Goal: Information Seeking & Learning: Learn about a topic

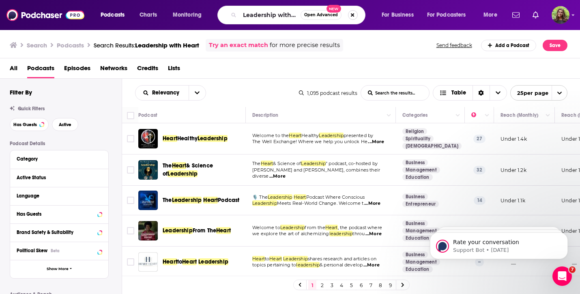
click at [354, 14] on button "Search podcasts, credits, & more..." at bounding box center [353, 15] width 10 height 10
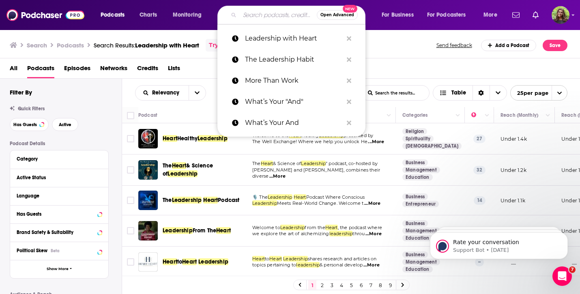
paste input "Finding Brave"
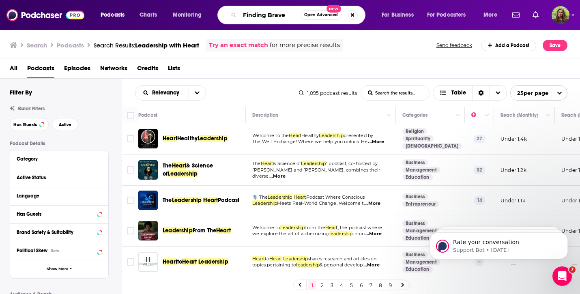
type input "Finding Brave"
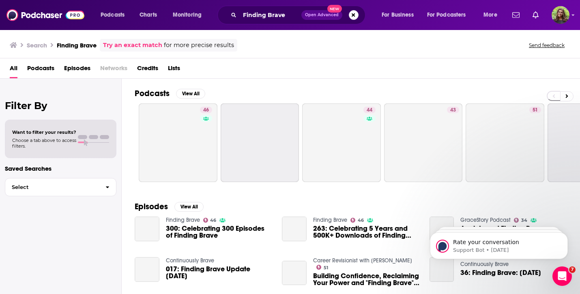
click at [48, 65] on span "Podcasts" at bounding box center [40, 70] width 27 height 17
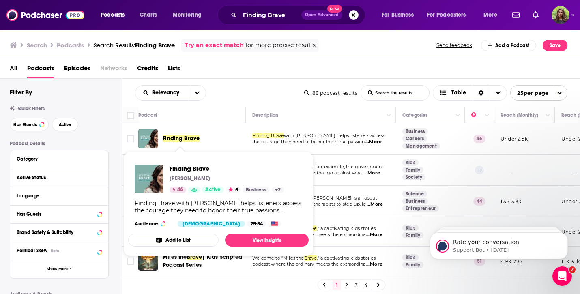
click at [182, 142] on span "Finding Brave" at bounding box center [181, 138] width 37 height 7
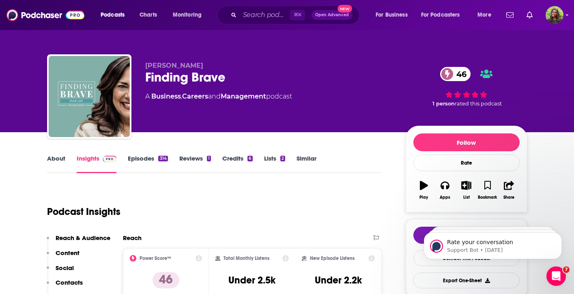
click at [60, 161] on link "About" at bounding box center [56, 164] width 18 height 19
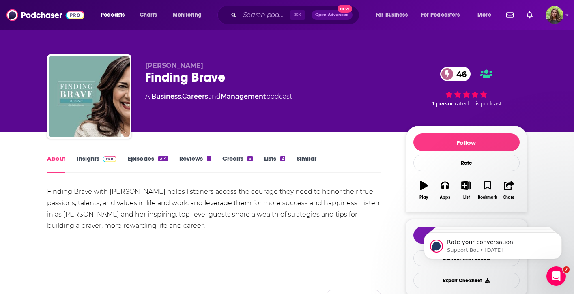
click at [97, 155] on link "Insights" at bounding box center [97, 164] width 40 height 19
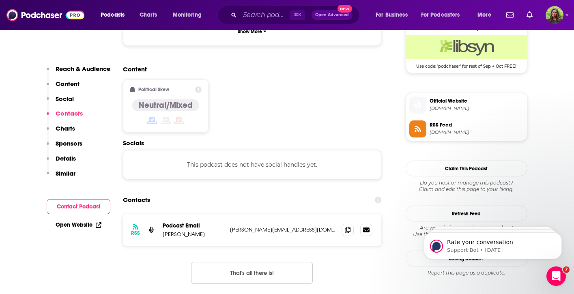
scroll to position [611, 0]
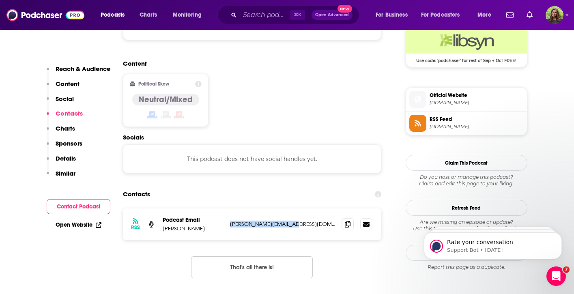
drag, startPoint x: 230, startPoint y: 183, endPoint x: 319, endPoint y: 186, distance: 89.3
click at [319, 221] on p "[PERSON_NAME][EMAIL_ADDRESS][DOMAIN_NAME]" at bounding box center [282, 224] width 105 height 7
copy p "[PERSON_NAME][EMAIL_ADDRESS][DOMAIN_NAME]"
click at [254, 11] on input "Search podcasts, credits, & more..." at bounding box center [265, 15] width 50 height 13
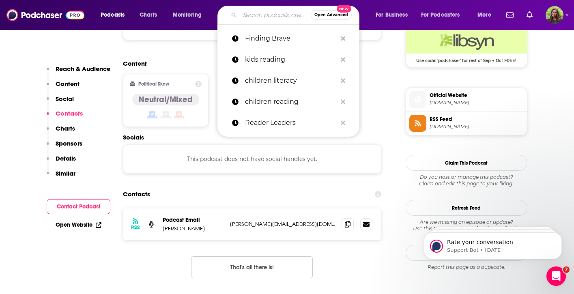
paste input "The Leadership Project"
type input "The Leadership Project"
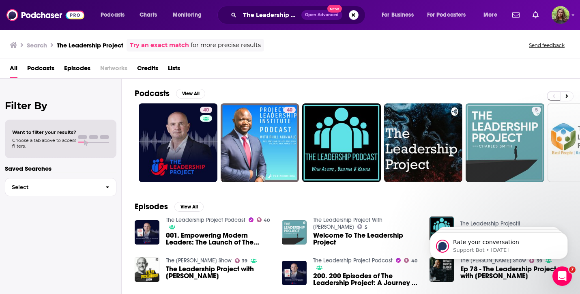
click at [47, 67] on span "Podcasts" at bounding box center [40, 70] width 27 height 17
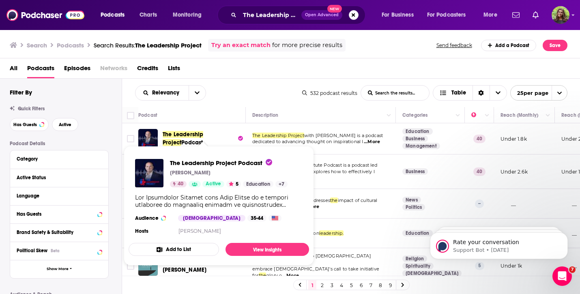
click at [182, 138] on span "The Leadership Project" at bounding box center [183, 138] width 41 height 15
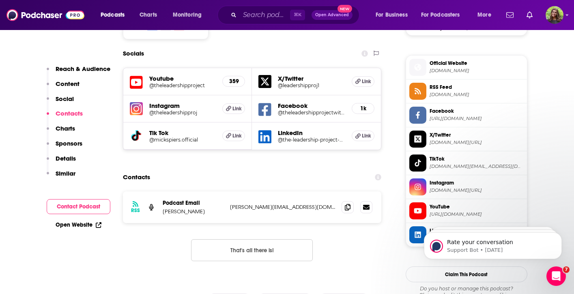
scroll to position [716, 0]
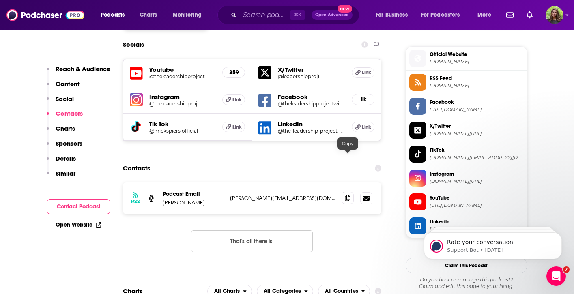
click at [352, 192] on span at bounding box center [348, 198] width 12 height 12
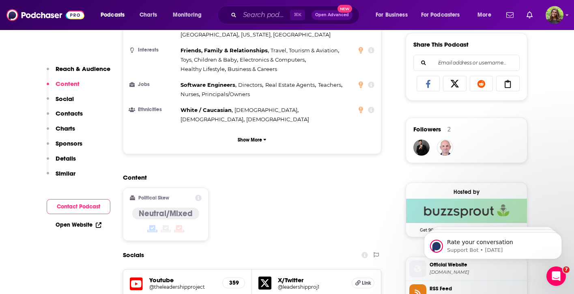
scroll to position [200, 0]
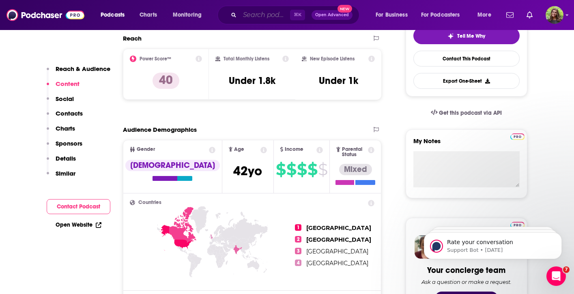
click at [253, 14] on input "Search podcasts, credits, & more..." at bounding box center [265, 15] width 50 height 13
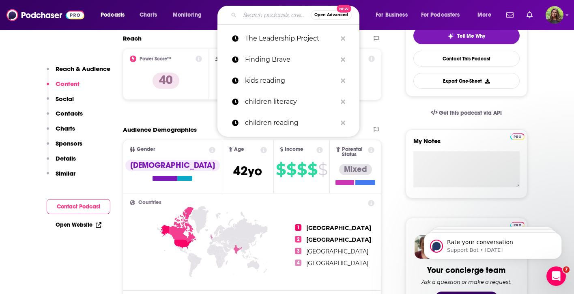
paste input "Leadership Without Losing Your Soul"
type input "Leadership Without Losing Your Soul"
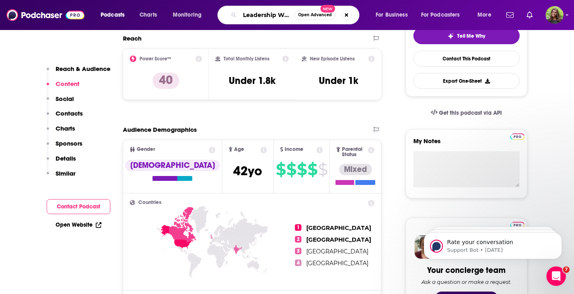
scroll to position [0, 63]
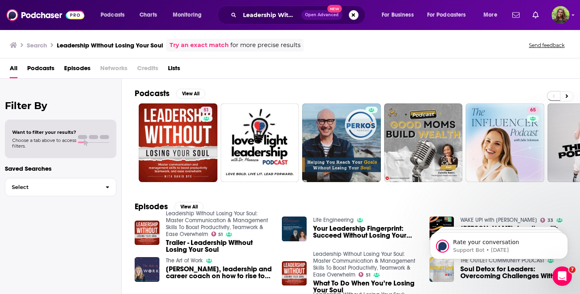
click at [42, 59] on div "All Podcasts Episodes Networks Credits Lists" at bounding box center [290, 68] width 580 height 20
click at [41, 66] on span "Podcasts" at bounding box center [40, 70] width 27 height 17
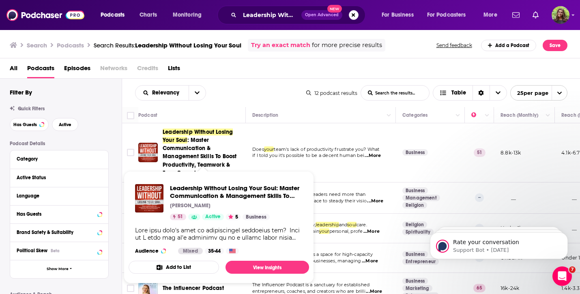
click at [179, 138] on span "Leadership Without Losing Your Soul" at bounding box center [198, 136] width 70 height 15
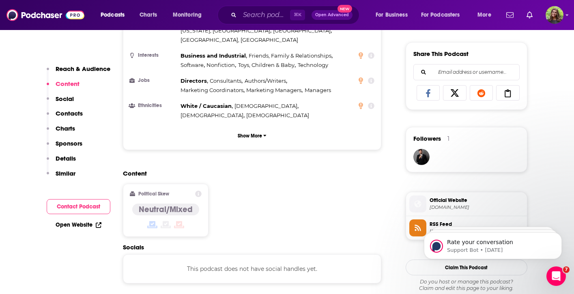
scroll to position [643, 0]
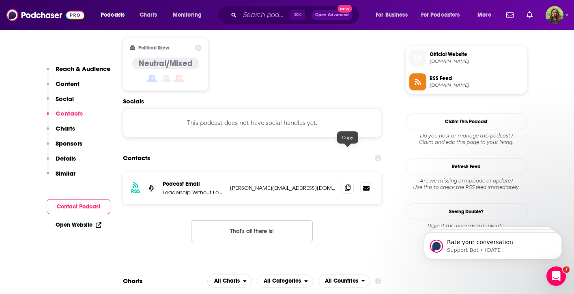
click at [344, 182] on span at bounding box center [348, 188] width 12 height 12
click at [273, 18] on input "Search podcasts, credits, & more..." at bounding box center [265, 15] width 50 height 13
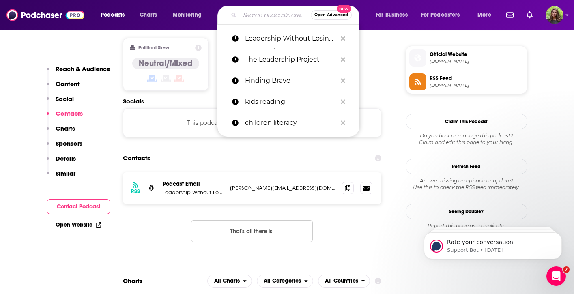
paste input "The [DATE] Habit"
type input "The [DATE] Habit"
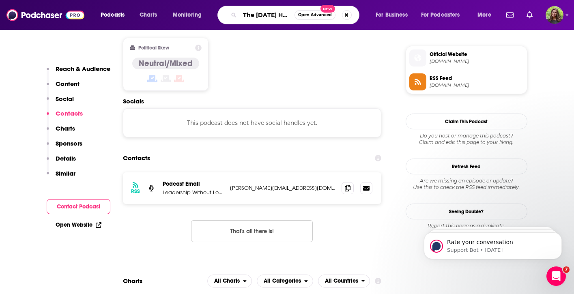
scroll to position [0, 1]
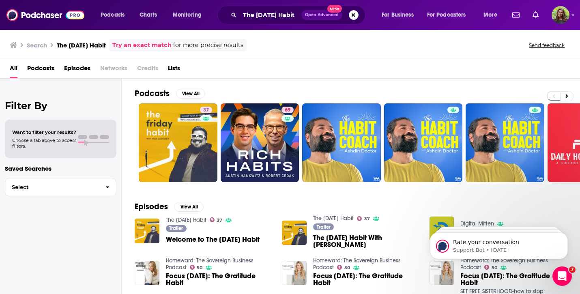
click at [47, 67] on span "Podcasts" at bounding box center [40, 70] width 27 height 17
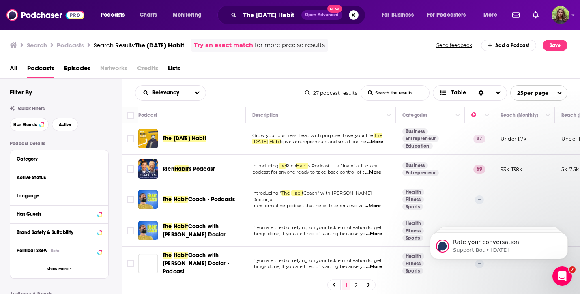
click at [199, 138] on span "The [DATE] Habit" at bounding box center [185, 138] width 44 height 7
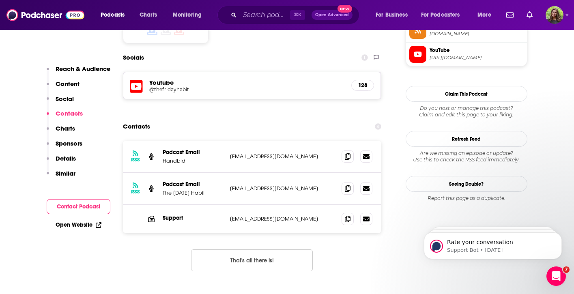
scroll to position [715, 0]
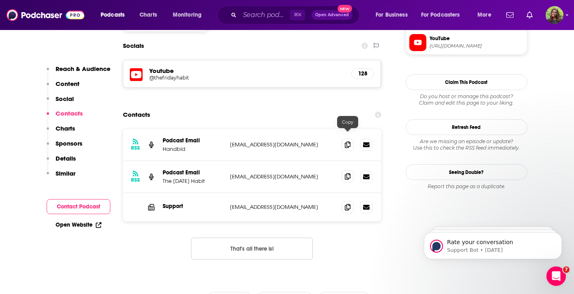
click at [345, 173] on icon at bounding box center [348, 176] width 6 height 6
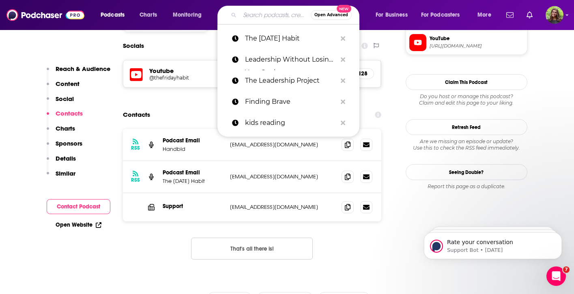
click at [256, 15] on input "Search podcasts, credits, & more..." at bounding box center [275, 15] width 71 height 13
paste input "Growth Think Tank"
type input "Growth Think Tank"
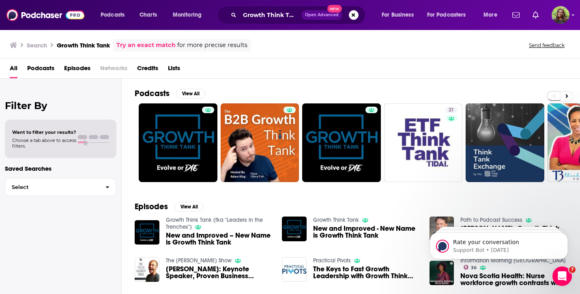
click at [37, 72] on span "Podcasts" at bounding box center [40, 70] width 27 height 17
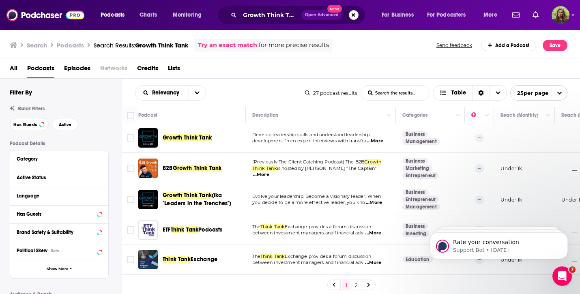
click at [75, 70] on span "Episodes" at bounding box center [77, 70] width 26 height 17
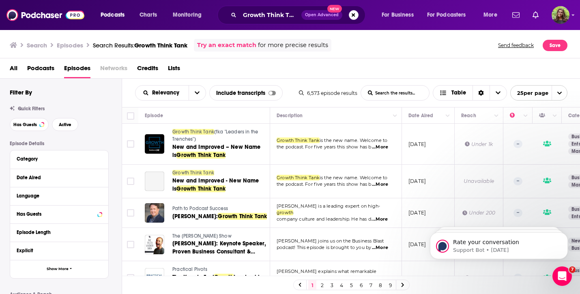
click at [39, 64] on span "Podcasts" at bounding box center [40, 70] width 27 height 17
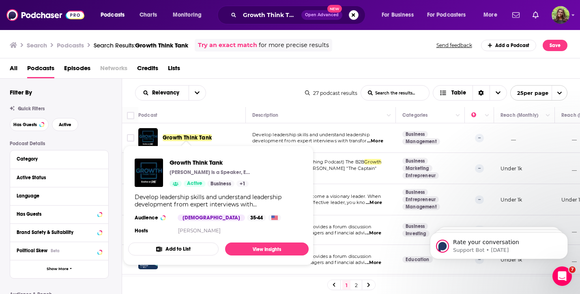
click at [181, 140] on span "Growth Think Tank" at bounding box center [187, 137] width 49 height 7
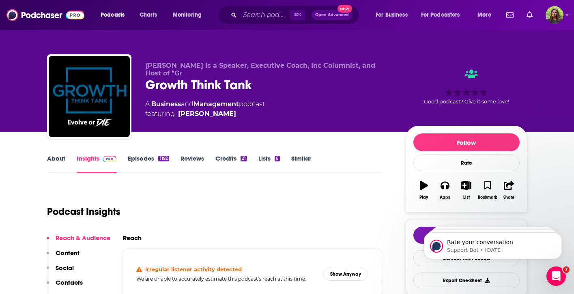
click at [146, 166] on link "Episodes 1192" at bounding box center [148, 164] width 41 height 19
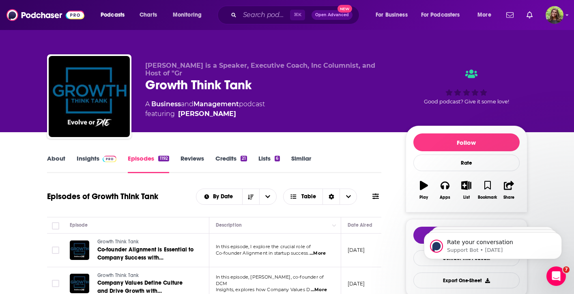
click at [95, 156] on link "Insights" at bounding box center [97, 164] width 40 height 19
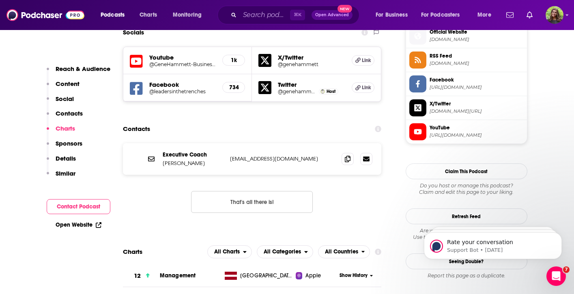
scroll to position [721, 0]
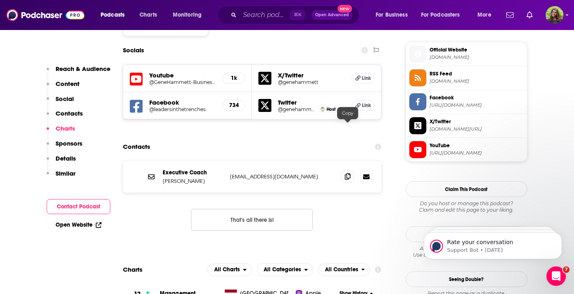
click at [349, 170] on span at bounding box center [348, 176] width 12 height 12
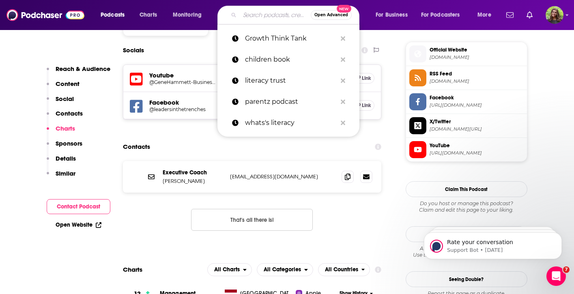
click at [269, 12] on input "Search podcasts, credits, & more..." at bounding box center [275, 15] width 71 height 13
paste input "Strategy and Leadership"
type input "Strategy and Leadership"
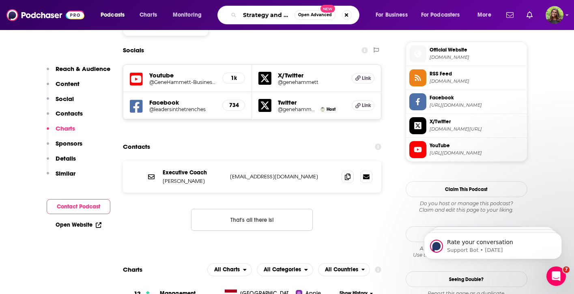
scroll to position [0, 27]
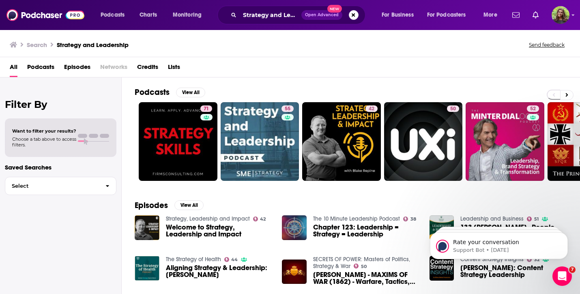
click at [47, 61] on span "Podcasts" at bounding box center [40, 68] width 27 height 17
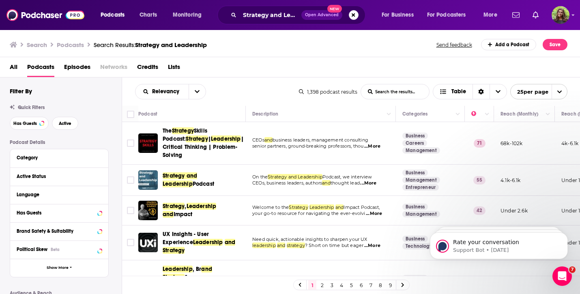
click at [193, 184] on span "Podcast" at bounding box center [204, 184] width 22 height 7
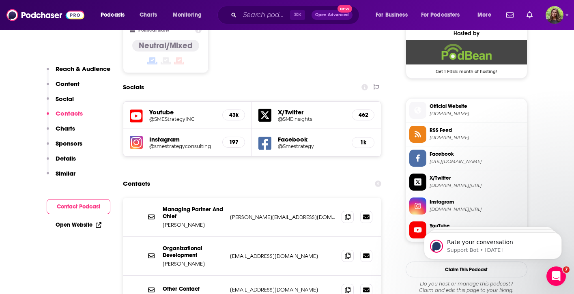
scroll to position [706, 0]
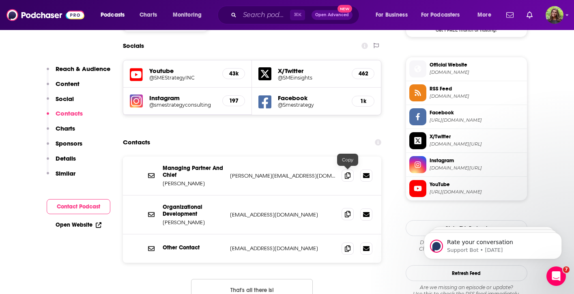
click at [346, 211] on icon at bounding box center [348, 214] width 6 height 6
click at [274, 16] on input "Search podcasts, credits, & more..." at bounding box center [265, 15] width 50 height 13
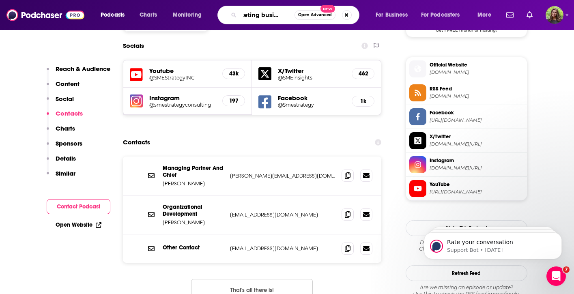
type input "ticketing business"
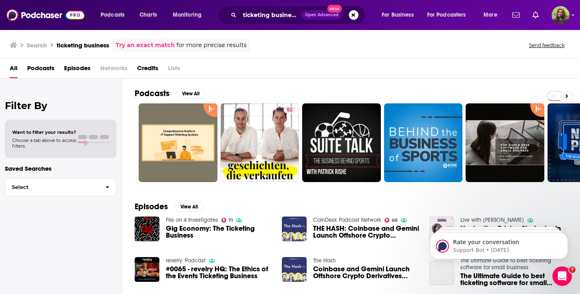
click at [43, 71] on span "Podcasts" at bounding box center [40, 70] width 27 height 17
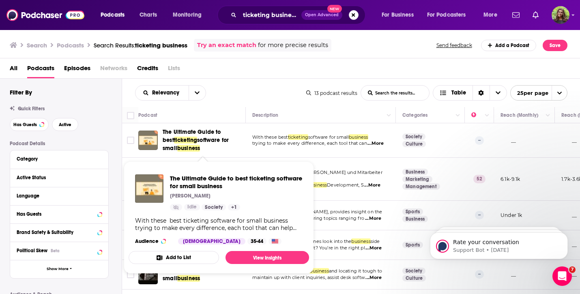
click at [201, 136] on span "The Ultimate Guide to best" at bounding box center [192, 136] width 58 height 15
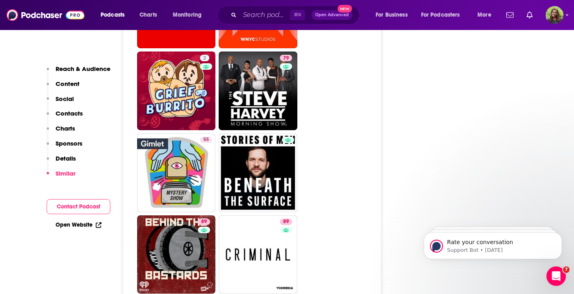
scroll to position [2885, 0]
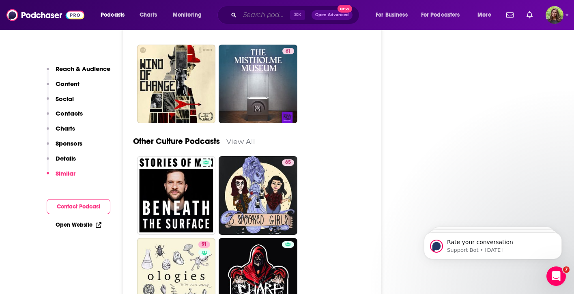
click at [264, 14] on input "Search podcasts, credits, & more..." at bounding box center [265, 15] width 50 height 13
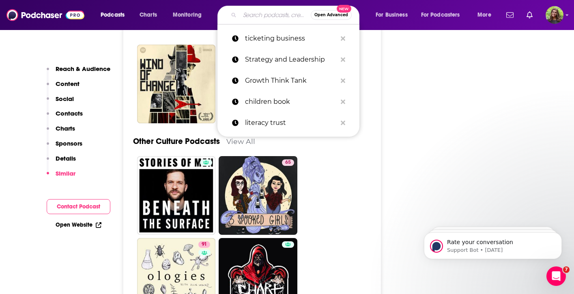
paste input "TicketManager All Access Interview Series"
type input "TicketManager All Access Interview Series"
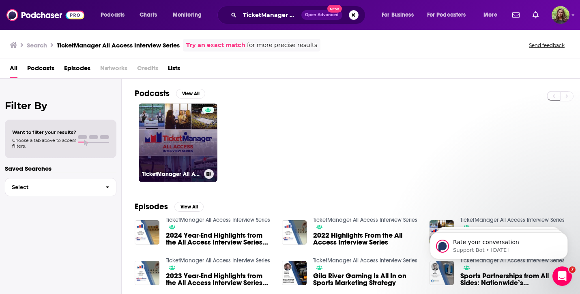
click at [204, 137] on div at bounding box center [208, 138] width 12 height 62
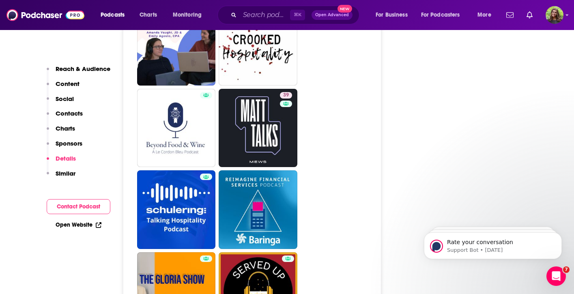
scroll to position [1304, 0]
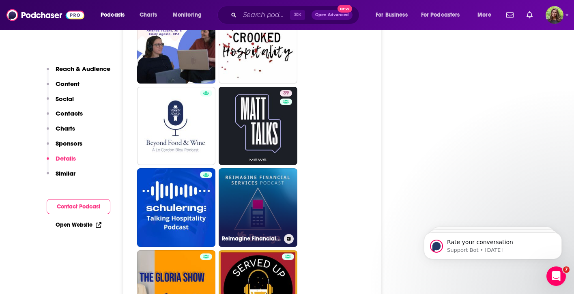
click at [270, 188] on link "Reimagine Financial Services: Leadership Dialogues series" at bounding box center [258, 207] width 79 height 79
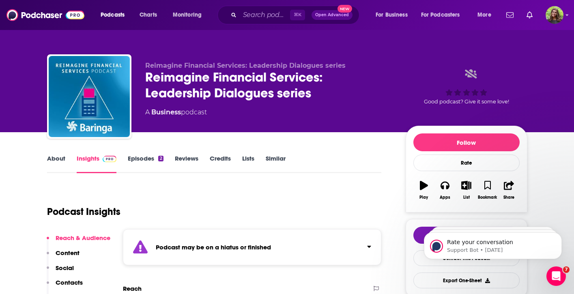
type input "[URL][DOMAIN_NAME]"
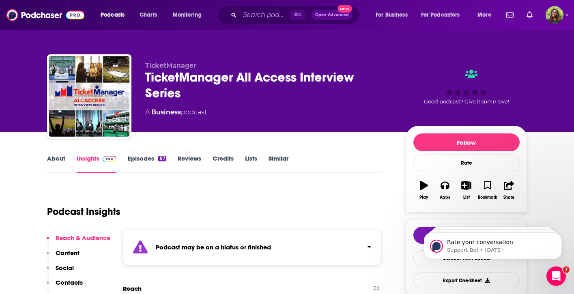
click at [274, 159] on link "Similar" at bounding box center [279, 164] width 20 height 19
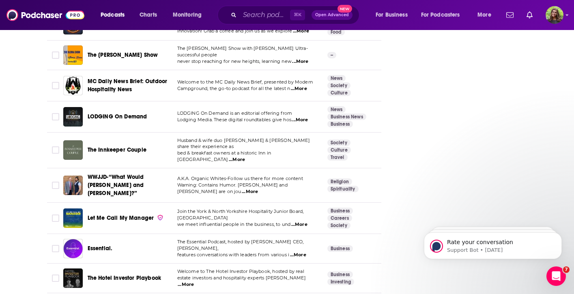
scroll to position [1204, 0]
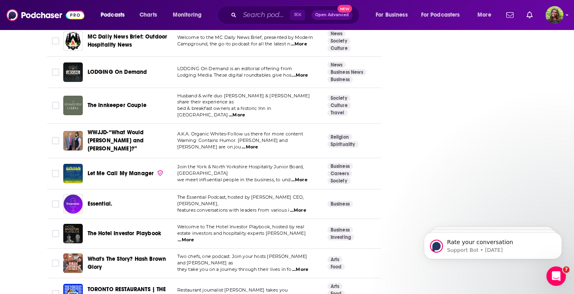
click at [266, 194] on span "The Essential Podcast, hosted by [PERSON_NAME] CEO, [PERSON_NAME]," at bounding box center [240, 200] width 127 height 12
click at [100, 200] on span "Essential." at bounding box center [100, 203] width 25 height 7
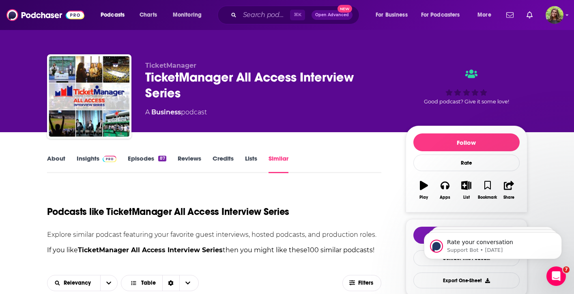
scroll to position [1035, 0]
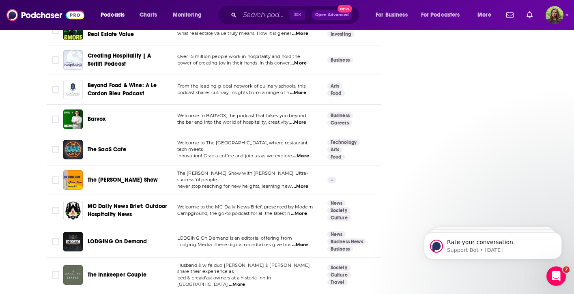
drag, startPoint x: 576, startPoint y: 17, endPoint x: 46, endPoint y: 26, distance: 530.3
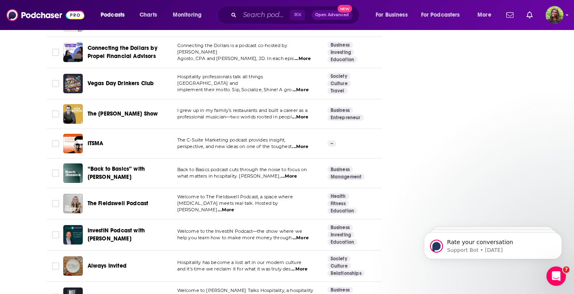
scroll to position [2945, 0]
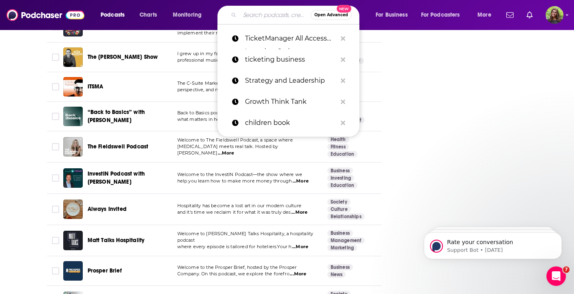
click at [255, 15] on input "Search podcasts, credits, & more..." at bounding box center [275, 15] width 71 height 13
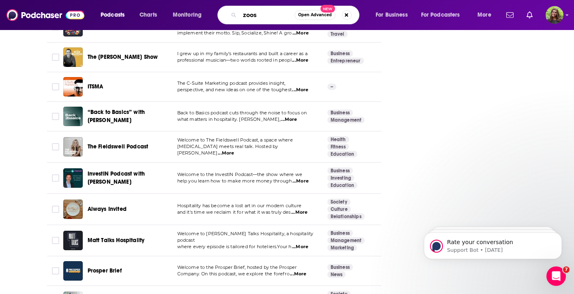
type input "zoos"
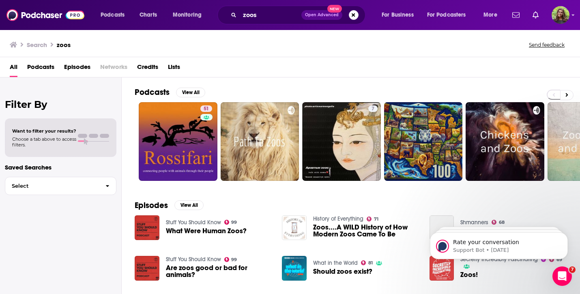
click at [34, 65] on span "Podcasts" at bounding box center [40, 68] width 27 height 17
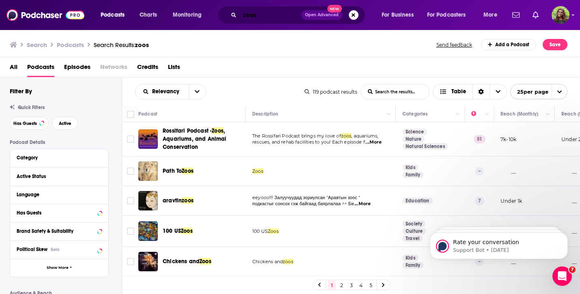
click at [260, 15] on input "zoos" at bounding box center [271, 15] width 62 height 13
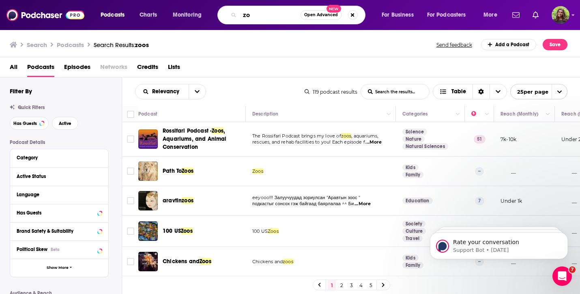
type input "z"
type input "ticketing"
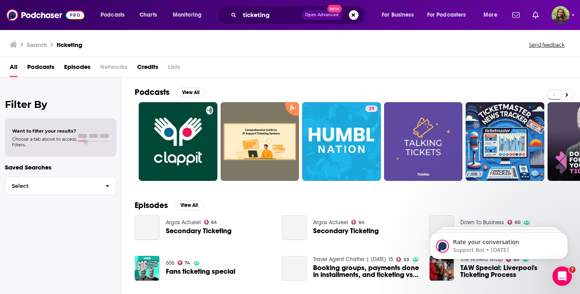
click at [47, 65] on span "Podcasts" at bounding box center [40, 68] width 27 height 17
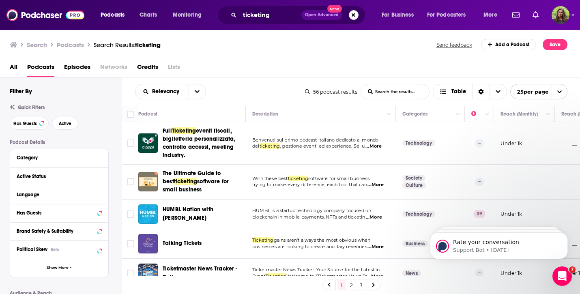
click at [186, 243] on span "Talking Tickets" at bounding box center [182, 243] width 39 height 7
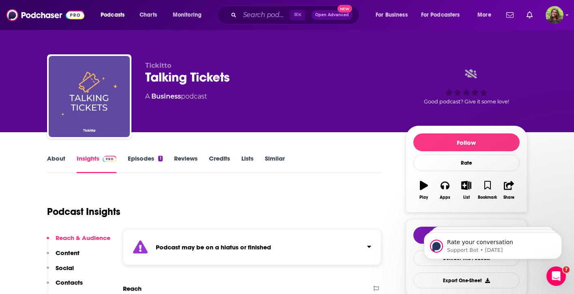
click at [271, 161] on link "Similar" at bounding box center [275, 164] width 20 height 19
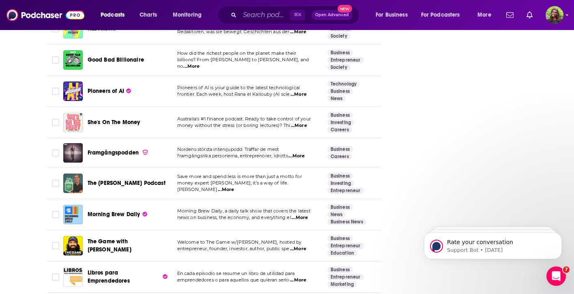
scroll to position [1666, 0]
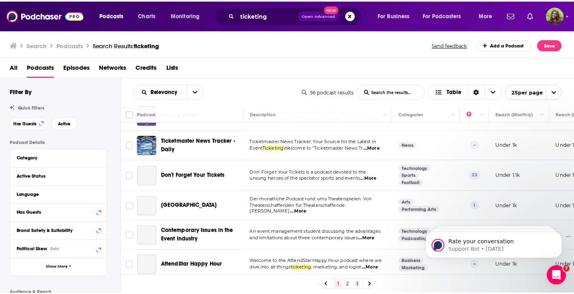
scroll to position [132, 0]
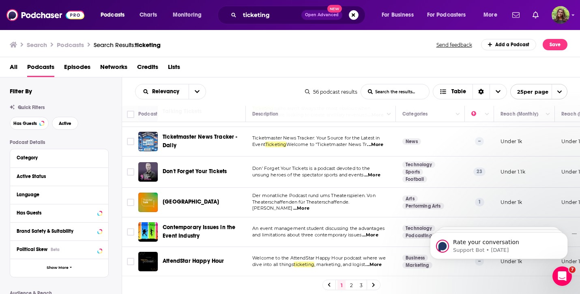
click at [206, 174] on span "Don't Forget Your Tickets" at bounding box center [195, 171] width 64 height 7
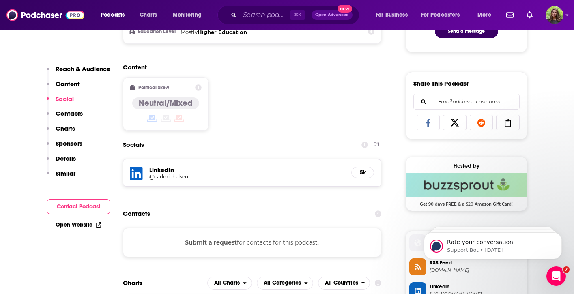
scroll to position [464, 0]
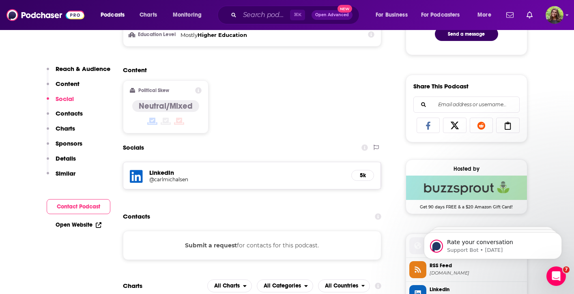
click at [201, 179] on h5 "@carlmichalsen" at bounding box center [214, 179] width 130 height 6
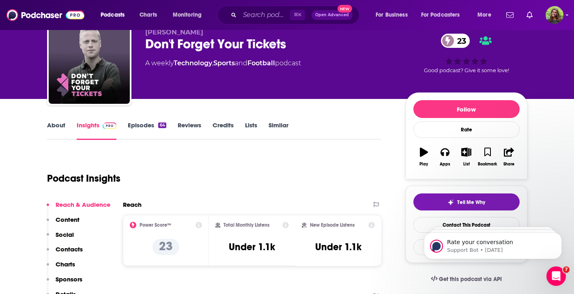
scroll to position [0, 0]
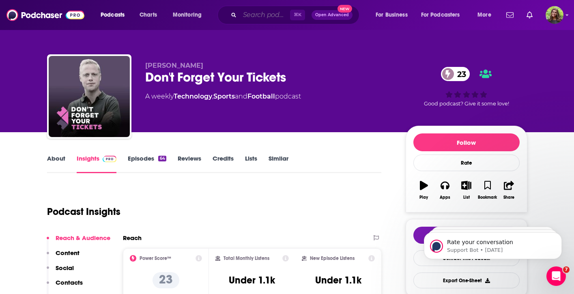
click at [268, 17] on input "Search podcasts, credits, & more..." at bounding box center [265, 15] width 50 height 13
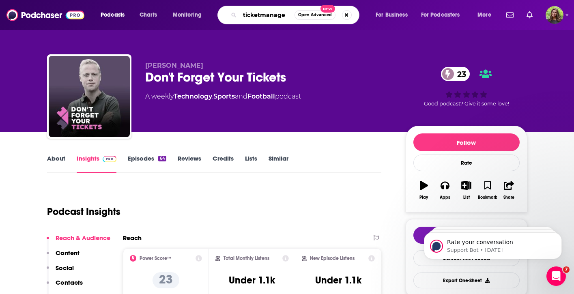
type input "ticketmanager"
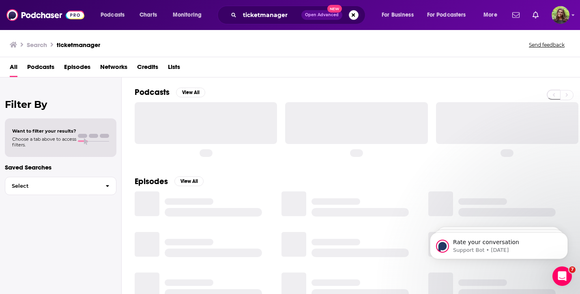
click at [45, 69] on span "Podcasts" at bounding box center [40, 68] width 27 height 17
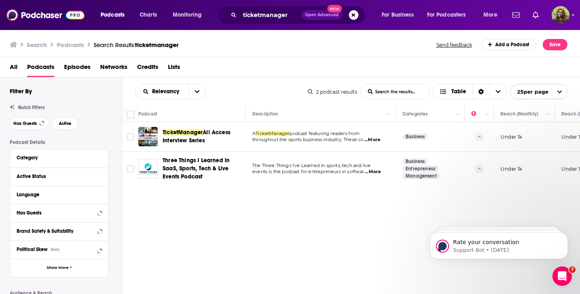
click at [256, 232] on div "Relevancy List Search Input Search the results... Table 2 podcast results List …" at bounding box center [351, 209] width 458 height 265
click at [209, 172] on span "Three Things I Learned In SaaS, Sports, Tech & Live Events Podcast" at bounding box center [196, 168] width 67 height 23
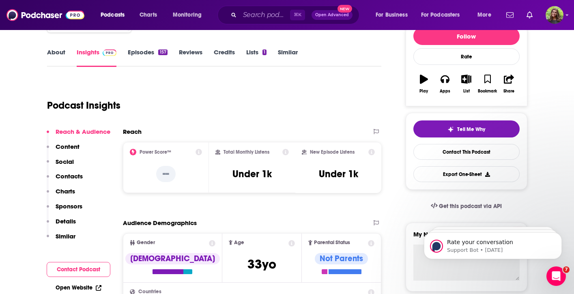
scroll to position [109, 0]
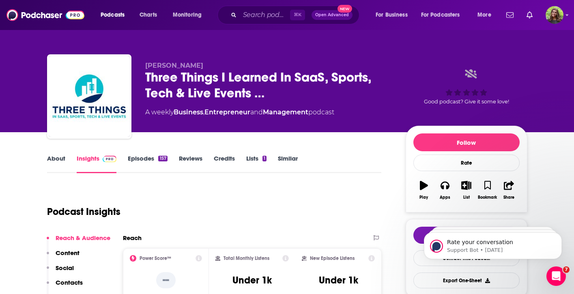
click at [159, 161] on div "157" at bounding box center [162, 159] width 9 height 6
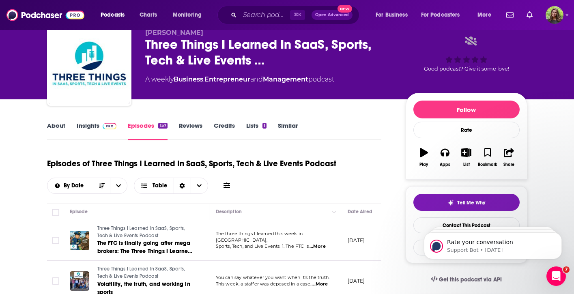
scroll to position [11, 0]
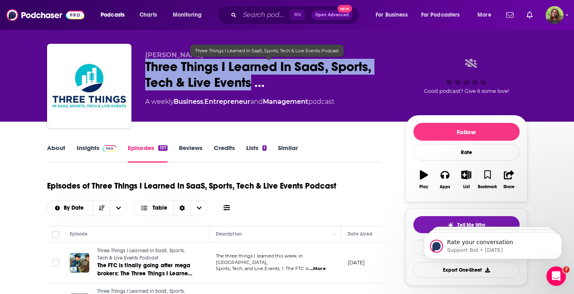
drag, startPoint x: 147, startPoint y: 61, endPoint x: 250, endPoint y: 83, distance: 105.4
click at [250, 83] on span "Three Things I Learned In SaaS, Sports, Tech & Live Events …" at bounding box center [268, 75] width 247 height 32
copy h2 "Three Things I Learned In SaaS, Sports, Tech & Live Events"
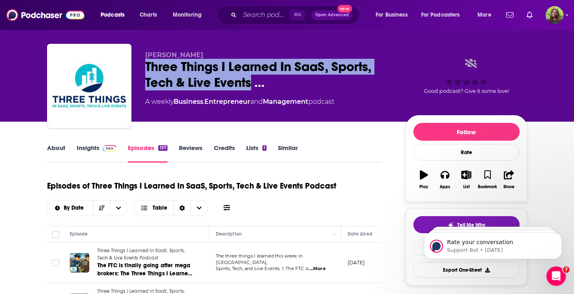
click at [86, 150] on link "Insights" at bounding box center [97, 153] width 40 height 19
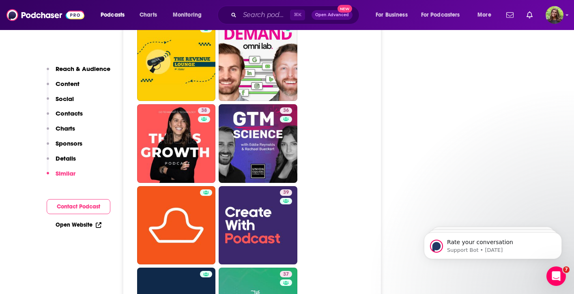
scroll to position [1807, 0]
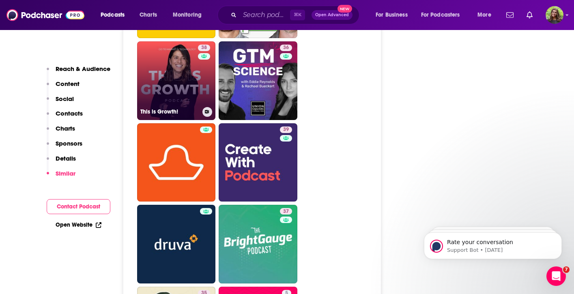
click at [195, 115] on link "38 This is Growth!" at bounding box center [176, 80] width 79 height 79
type input "https://www.podchaser.com/podcasts/this-is-growth-4805764"
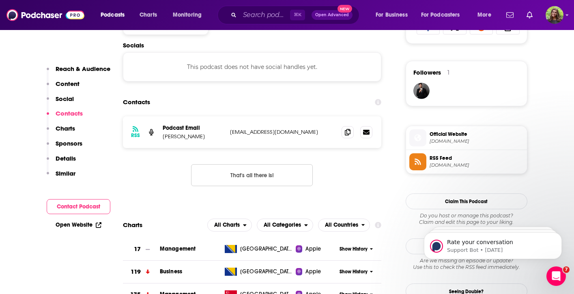
scroll to position [574, 0]
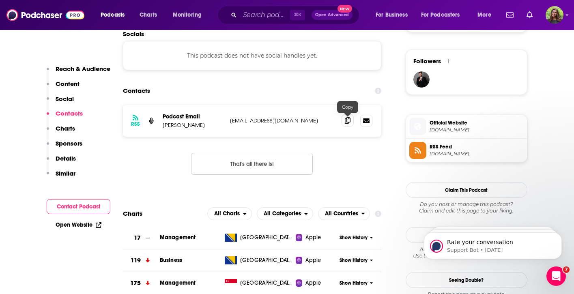
click at [344, 124] on span at bounding box center [348, 120] width 12 height 12
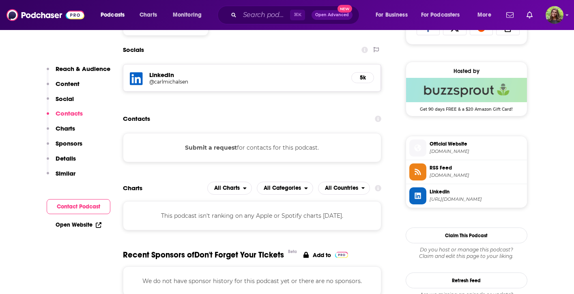
scroll to position [537, 0]
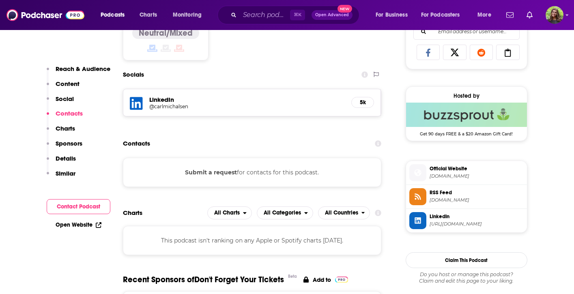
click at [458, 194] on span "RSS Feed" at bounding box center [477, 192] width 94 height 7
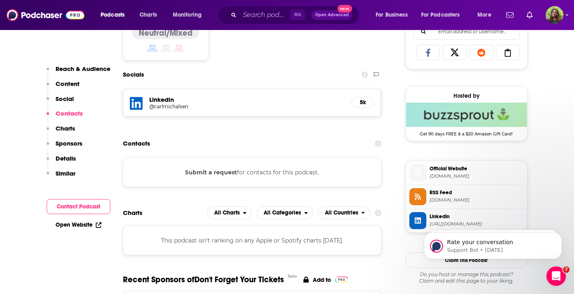
scroll to position [0, 0]
